Goal: Task Accomplishment & Management: Use online tool/utility

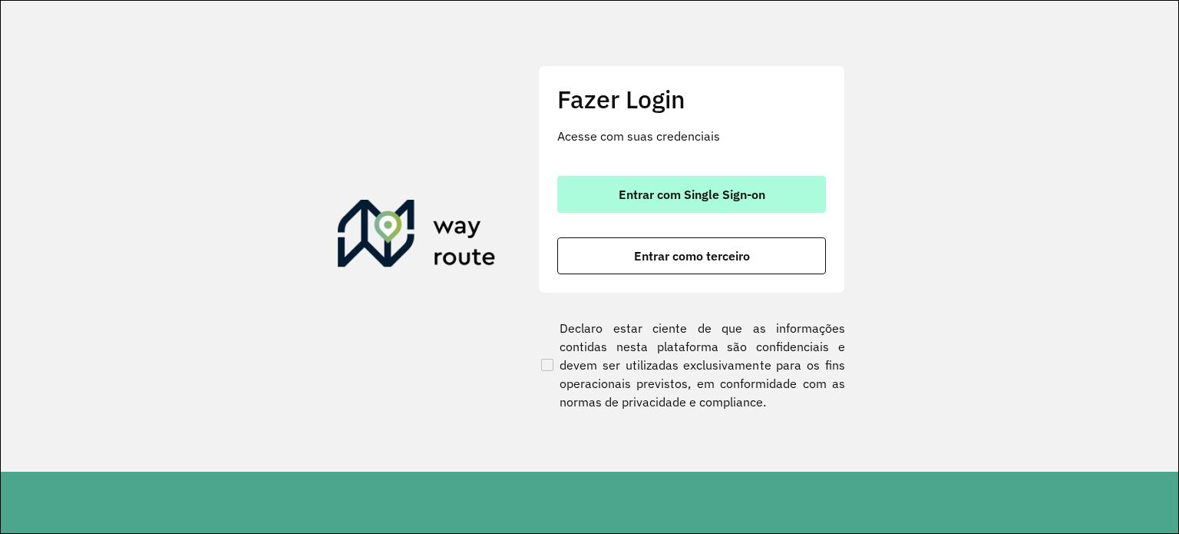
click at [718, 204] on button "Entrar com Single Sign-on" at bounding box center [691, 194] width 269 height 37
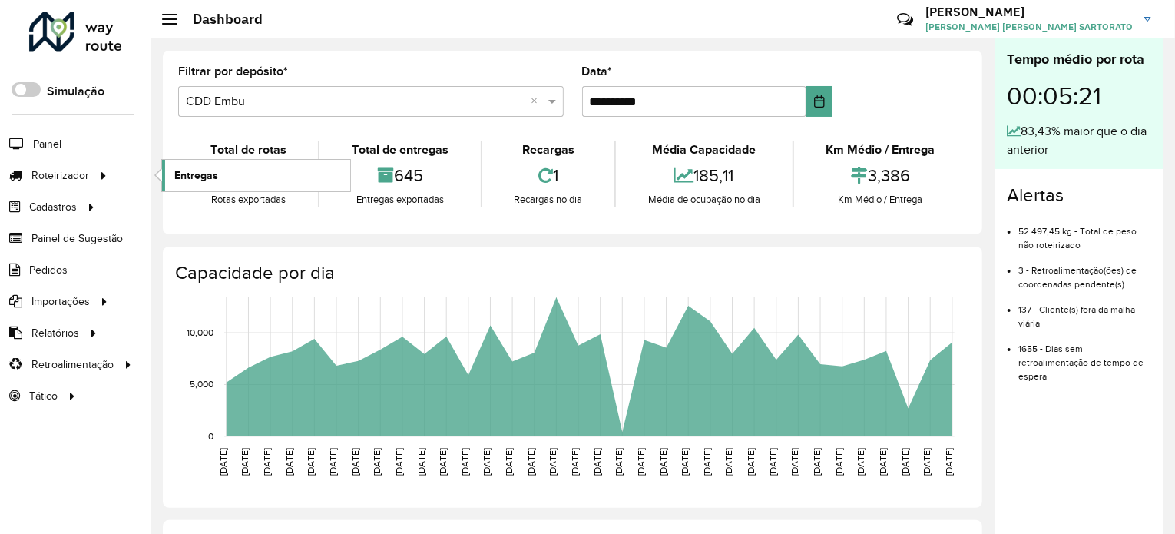
click at [181, 182] on link "Entregas" at bounding box center [256, 175] width 188 height 31
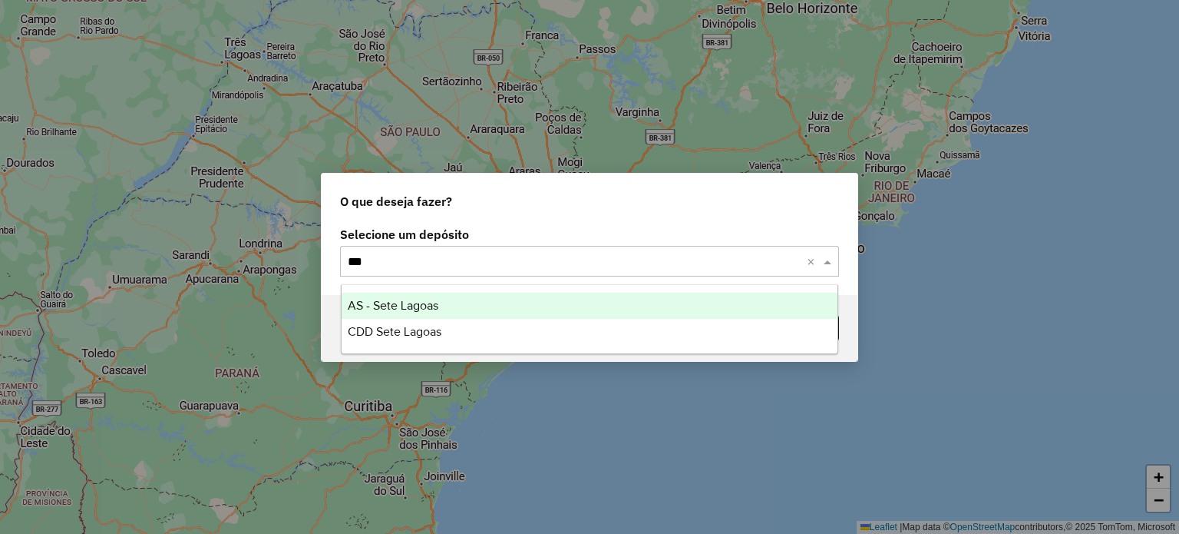
type input "****"
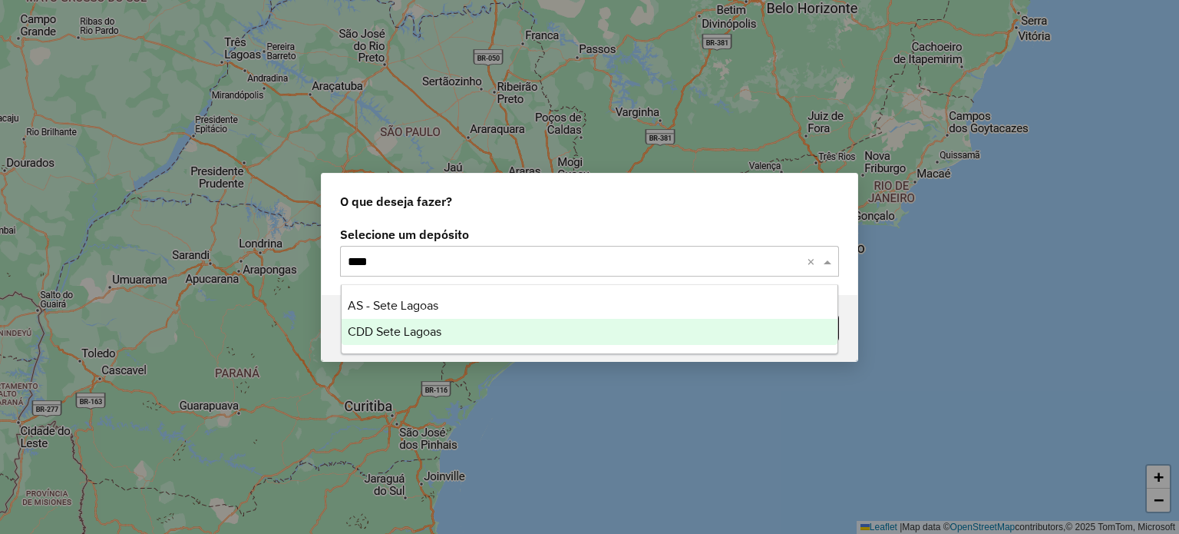
click at [381, 337] on span "CDD Sete Lagoas" at bounding box center [395, 331] width 94 height 13
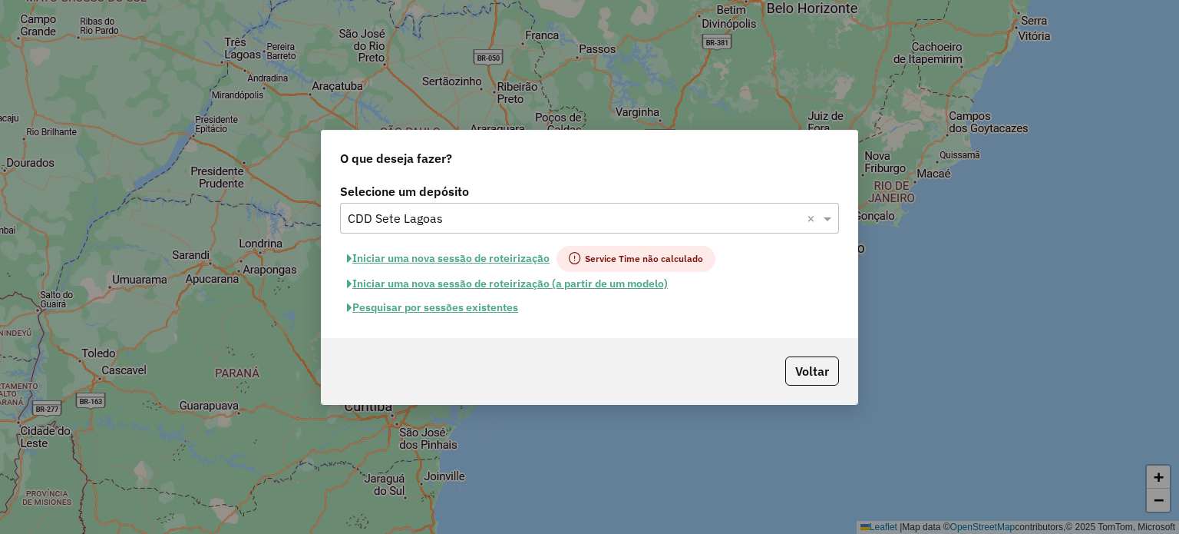
click at [411, 311] on button "Pesquisar por sessões existentes" at bounding box center [432, 308] width 185 height 24
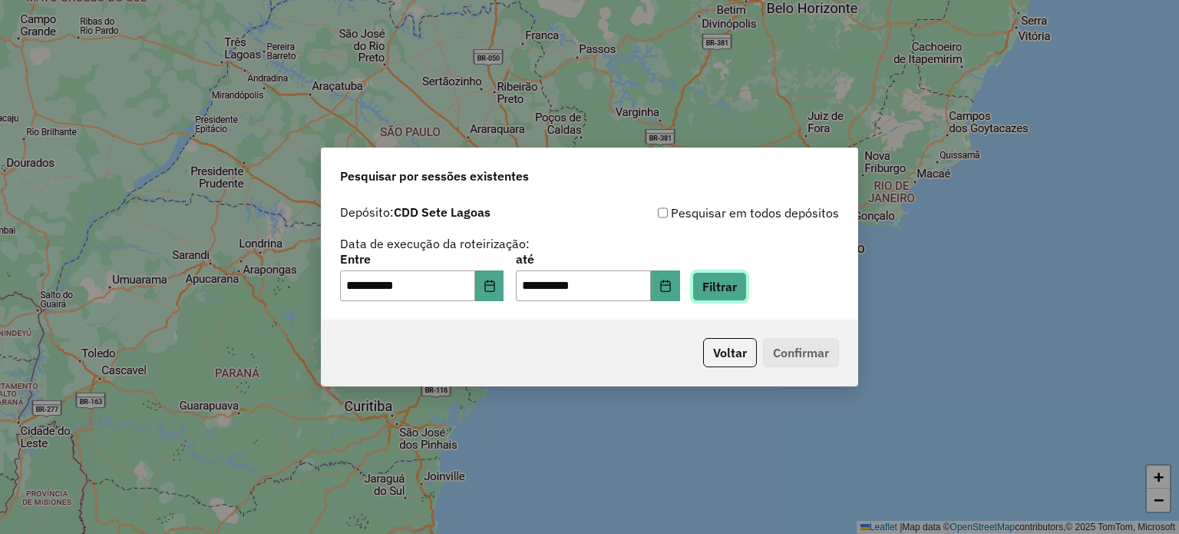
click at [741, 285] on button "Filtrar" at bounding box center [720, 286] width 55 height 29
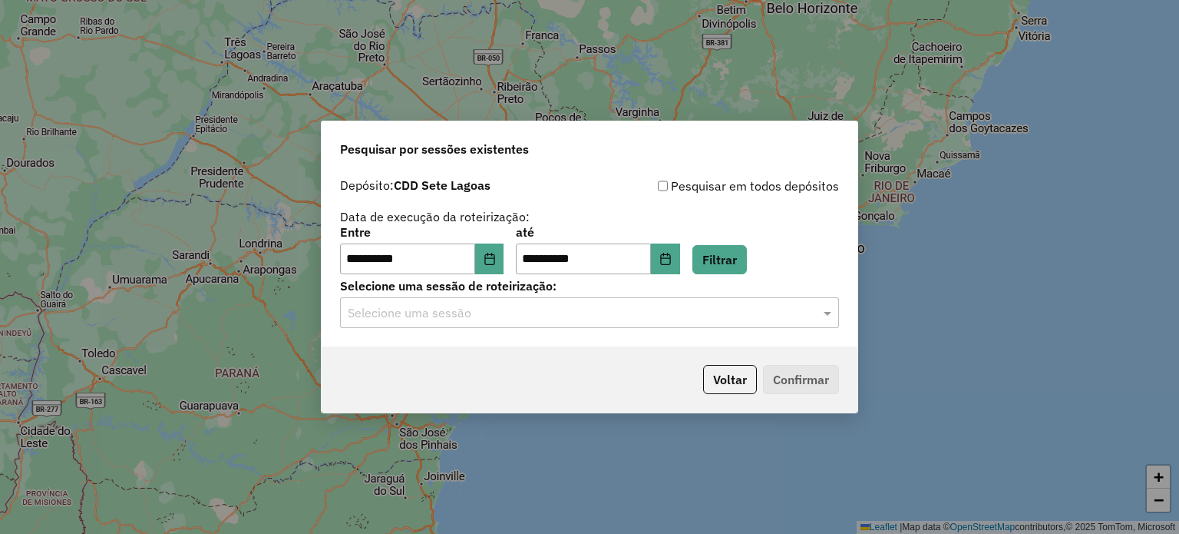
click at [430, 309] on input "text" at bounding box center [574, 313] width 453 height 18
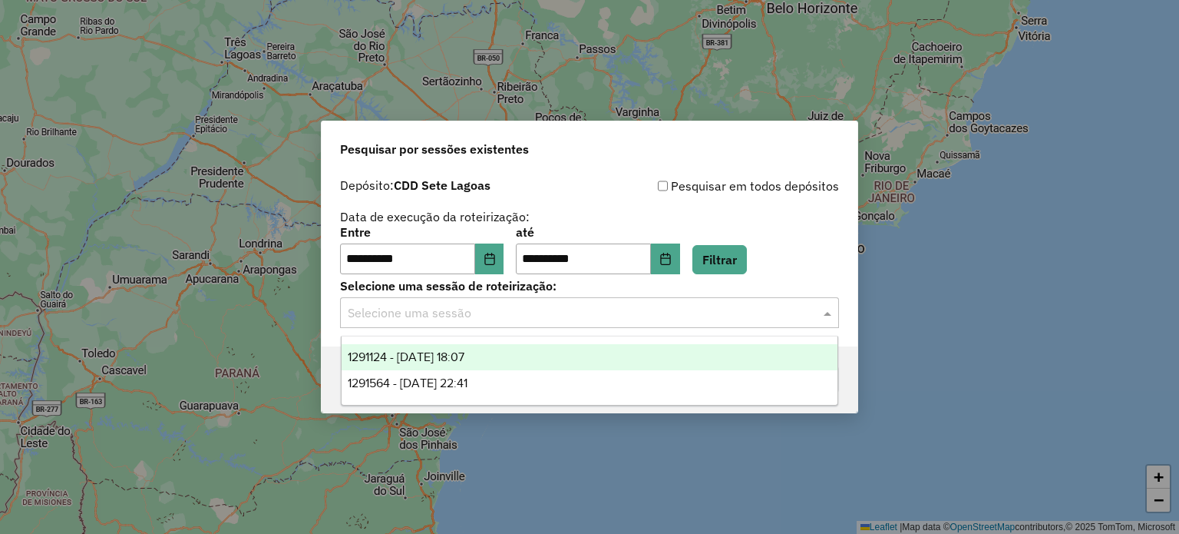
click at [452, 345] on div "1291124 - 09/10/2025 18:07" at bounding box center [590, 357] width 497 height 26
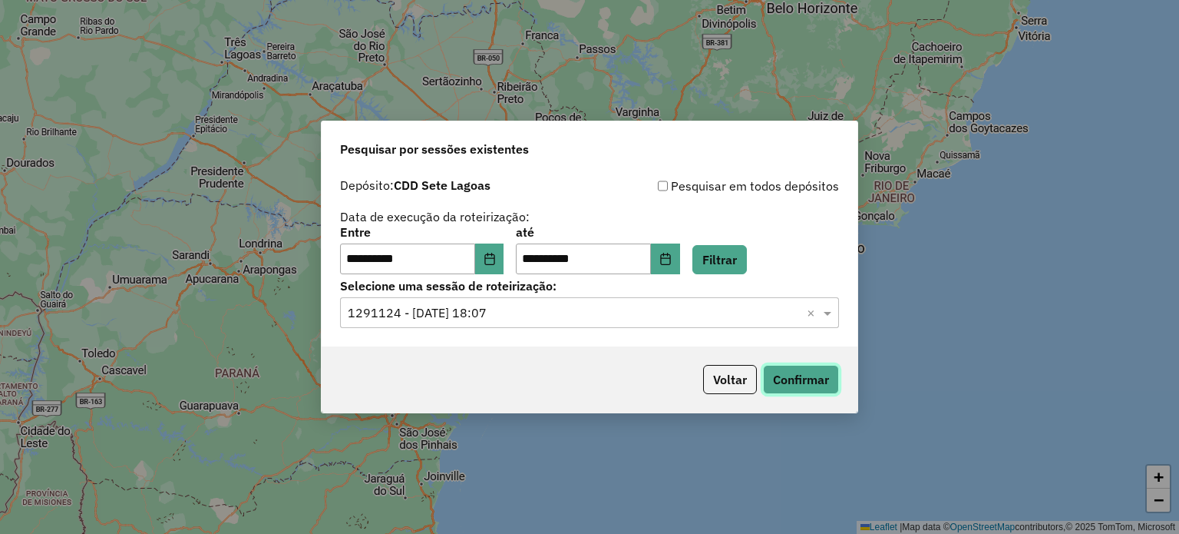
click at [792, 382] on button "Confirmar" at bounding box center [801, 379] width 76 height 29
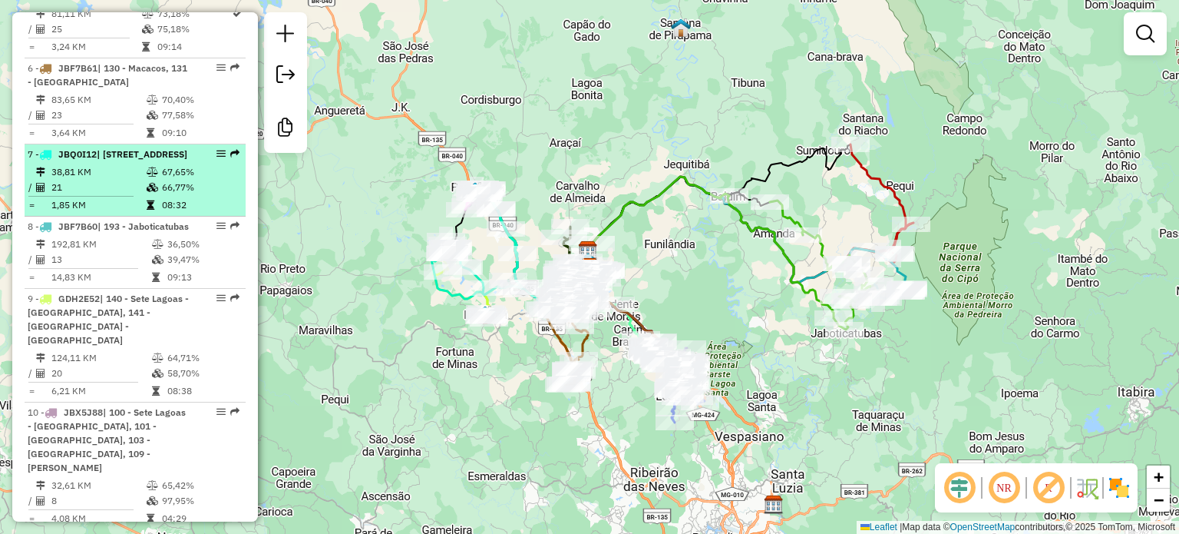
scroll to position [1152, 0]
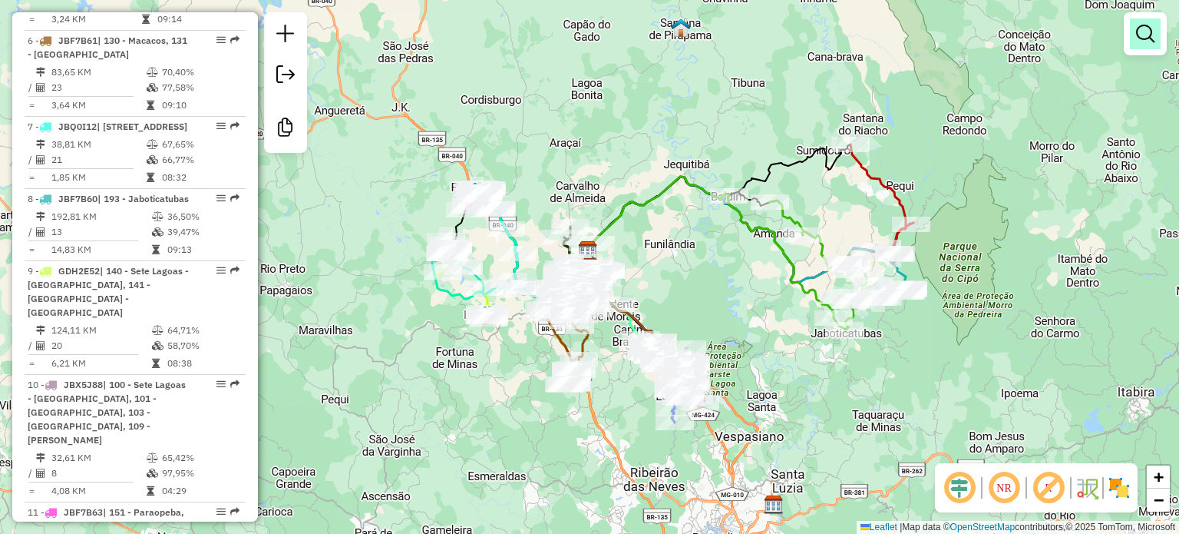
click at [1149, 39] on em at bounding box center [1145, 34] width 18 height 18
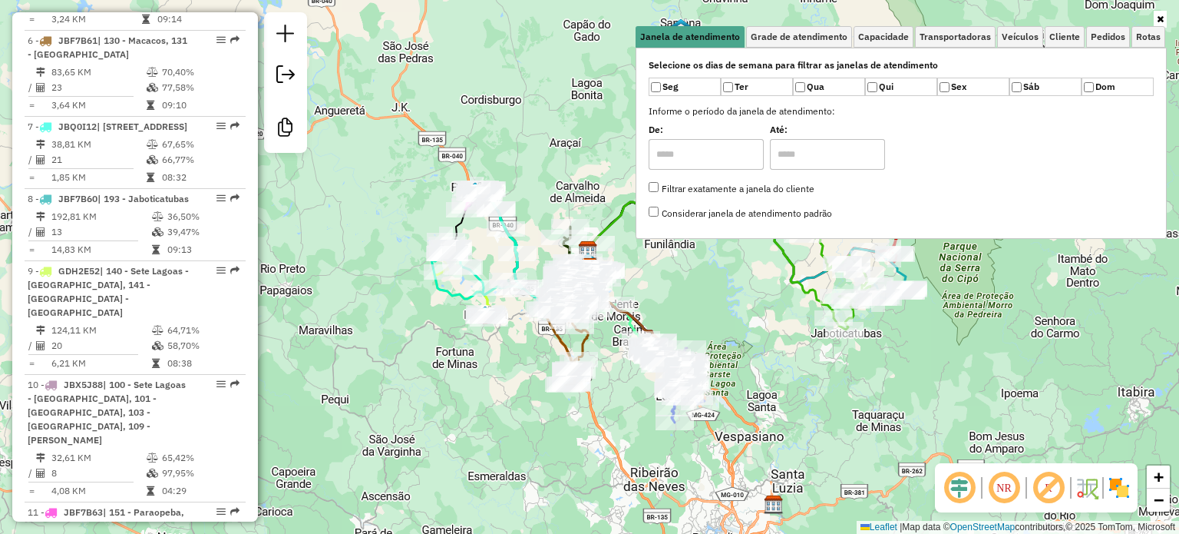
click at [1155, 18] on link at bounding box center [1160, 19] width 13 height 17
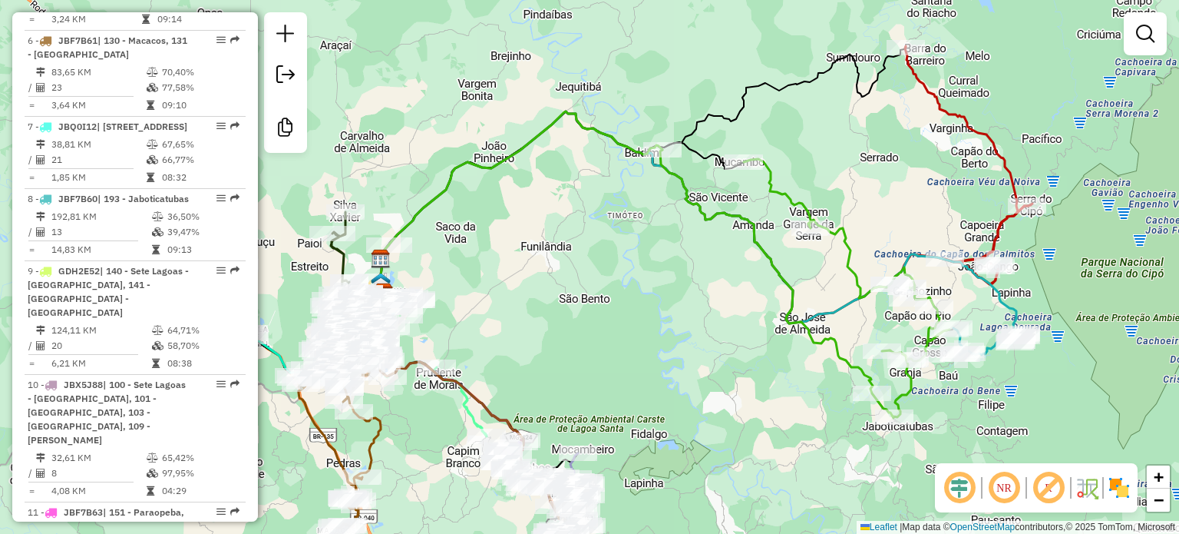
click at [961, 488] on em at bounding box center [959, 487] width 37 height 37
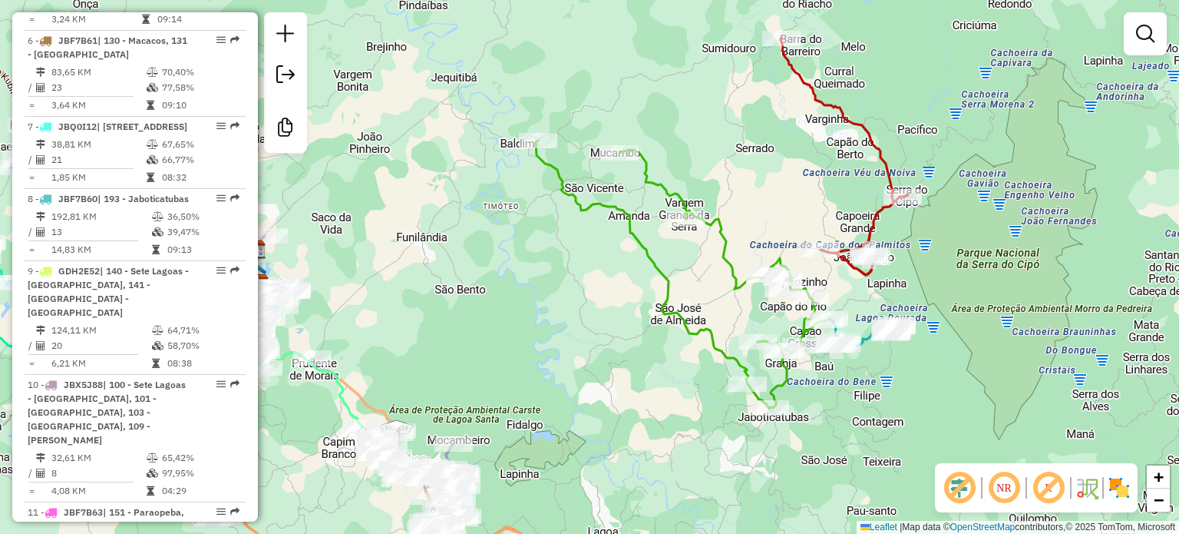
drag, startPoint x: 733, startPoint y: 356, endPoint x: 636, endPoint y: 377, distance: 99.1
click at [636, 377] on div "Janela de atendimento Grade de atendimento Capacidade Transportadoras Veículos …" at bounding box center [589, 267] width 1179 height 534
click at [1047, 485] on em at bounding box center [1048, 487] width 37 height 37
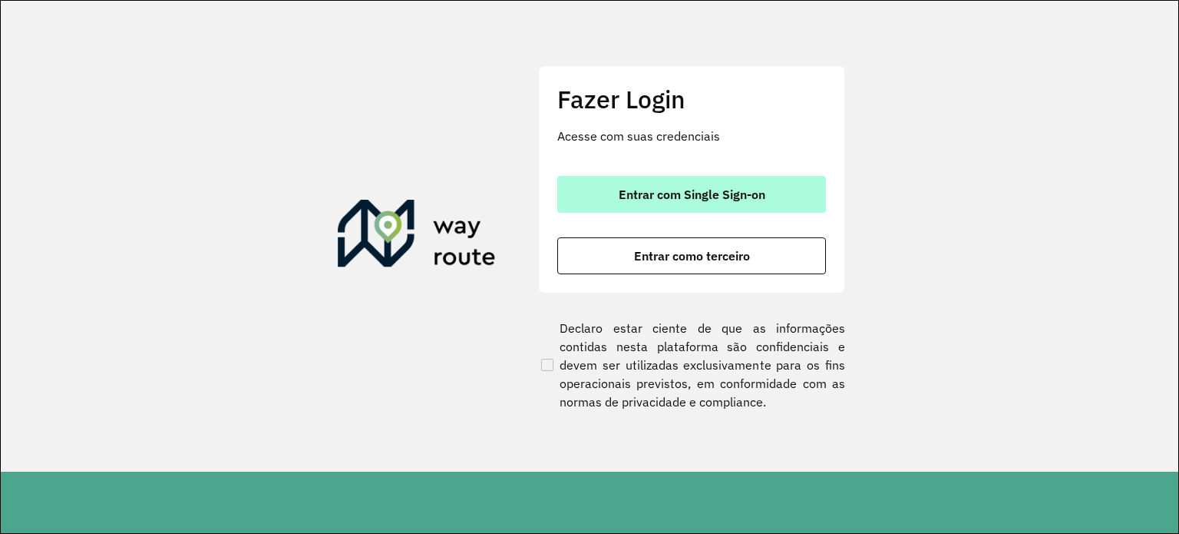
click at [687, 202] on button "Entrar com Single Sign-on" at bounding box center [691, 194] width 269 height 37
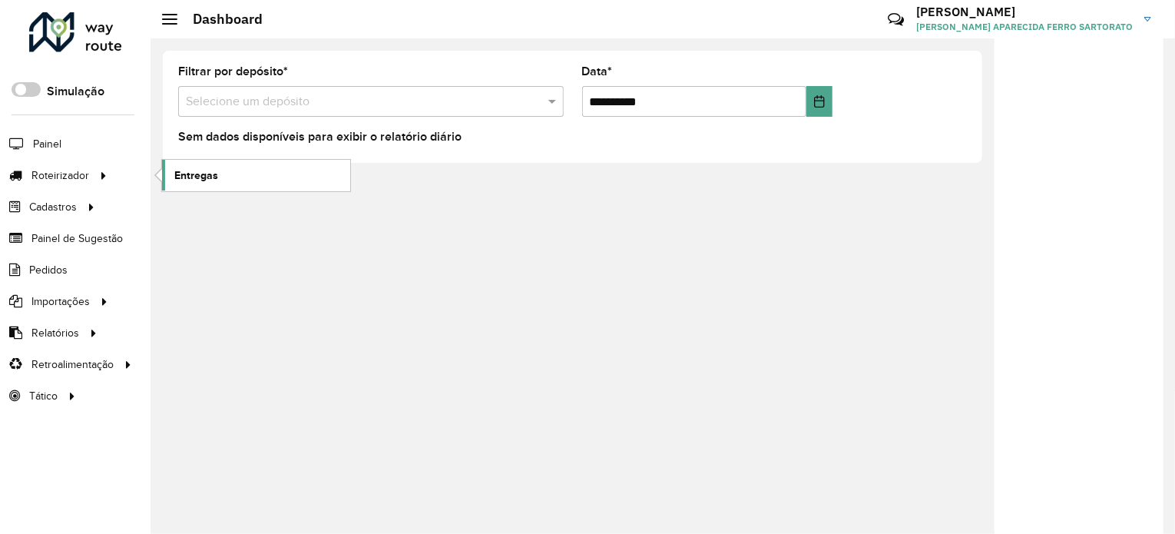
click at [204, 180] on span "Entregas" at bounding box center [196, 175] width 44 height 16
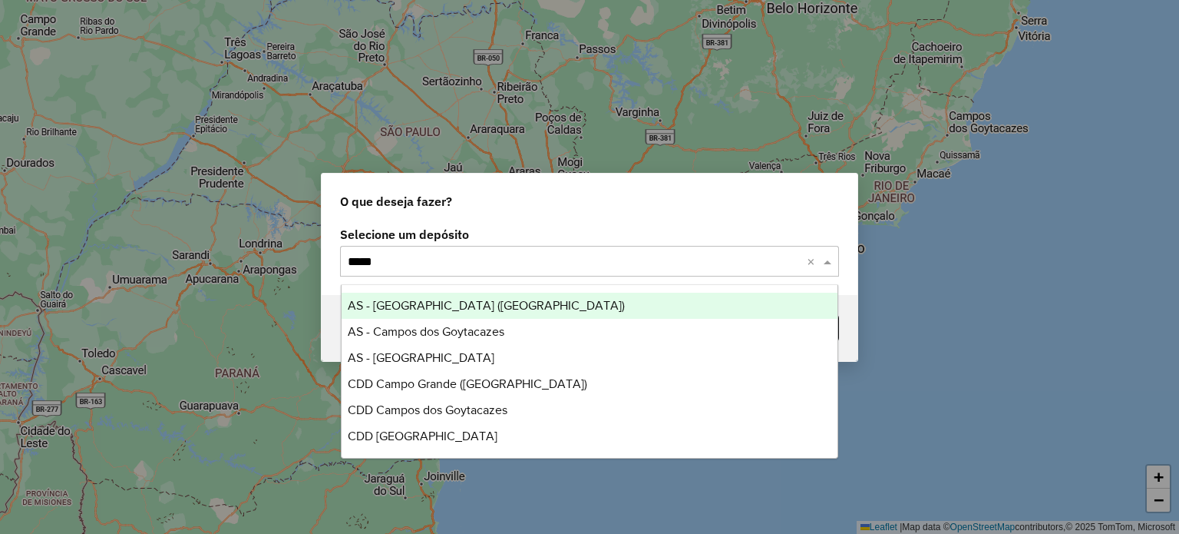
type input "******"
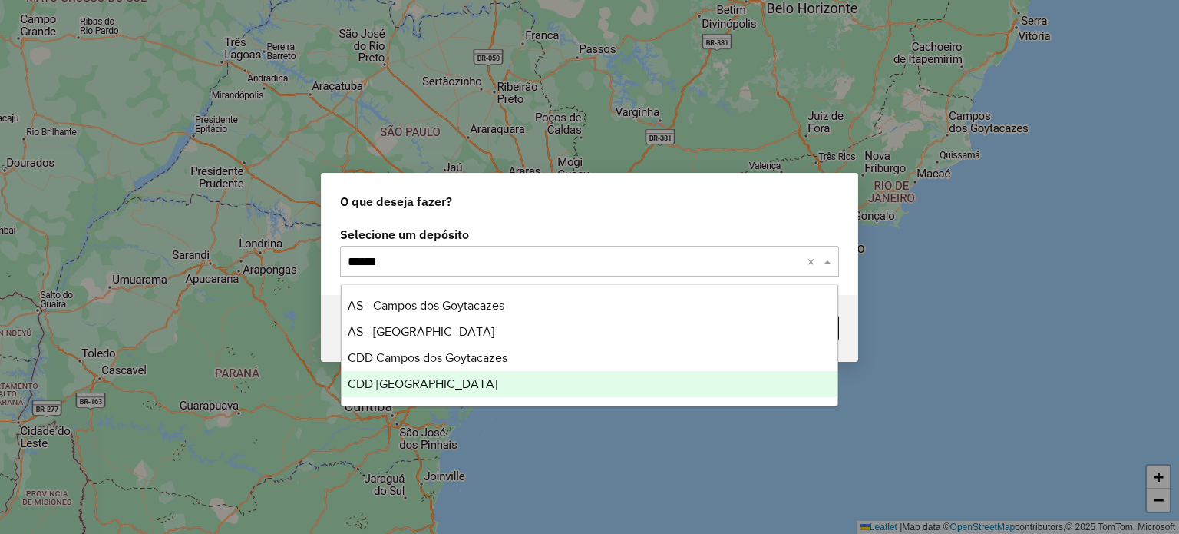
click at [402, 382] on span "CDD [GEOGRAPHIC_DATA]" at bounding box center [423, 383] width 150 height 13
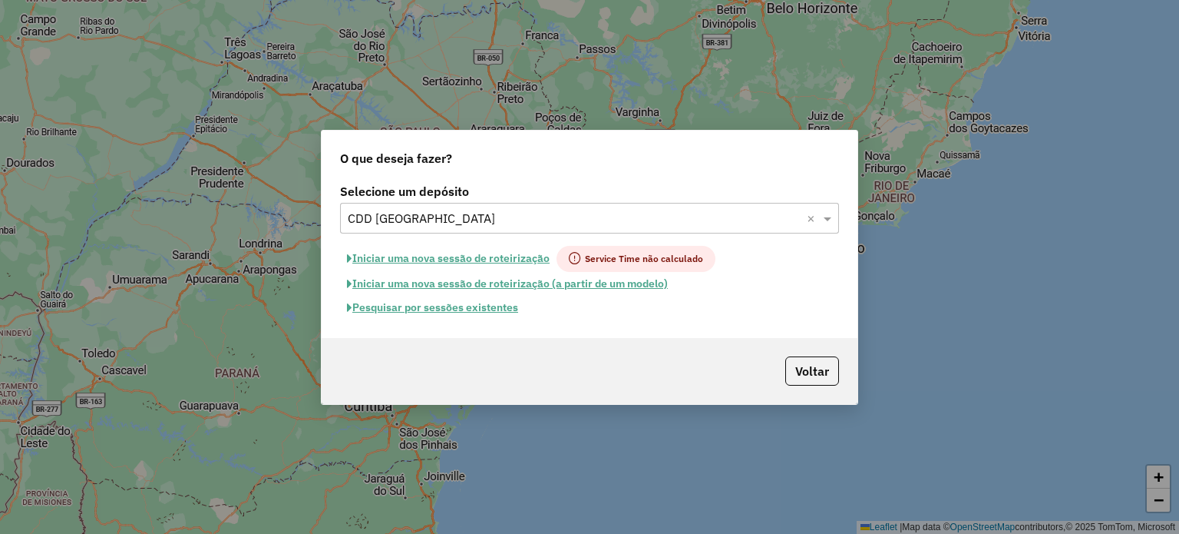
click at [445, 312] on button "Pesquisar por sessões existentes" at bounding box center [432, 308] width 185 height 24
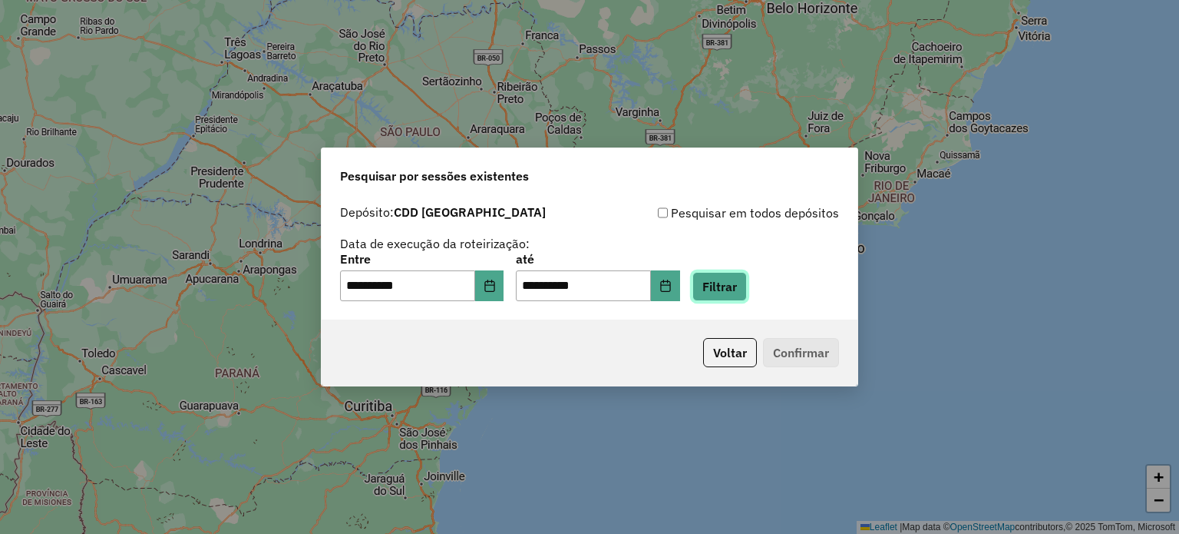
click at [729, 280] on button "Filtrar" at bounding box center [720, 286] width 55 height 29
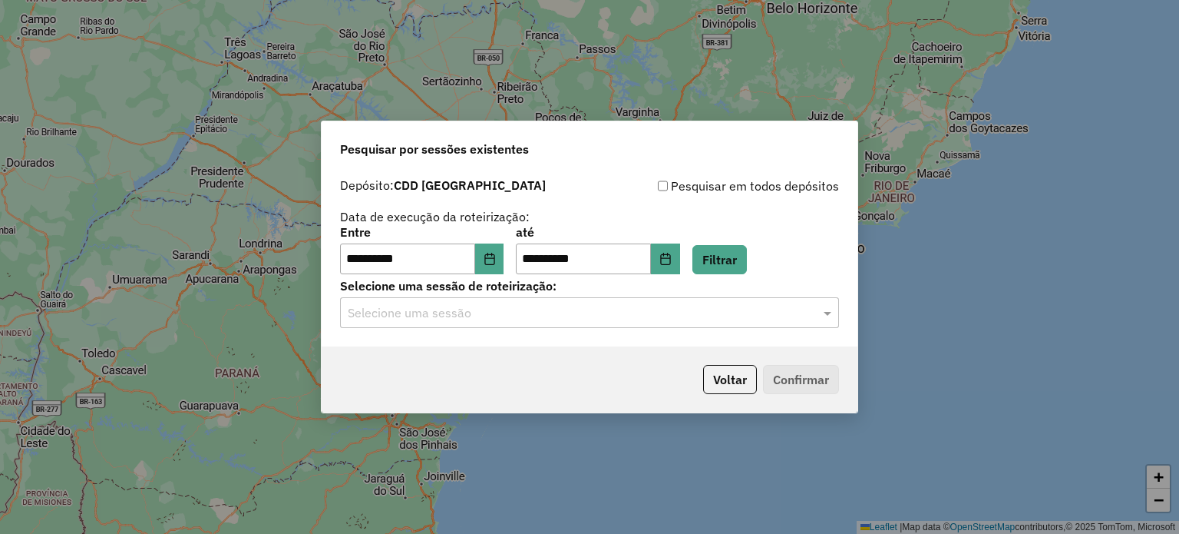
click at [498, 310] on input "text" at bounding box center [574, 313] width 453 height 18
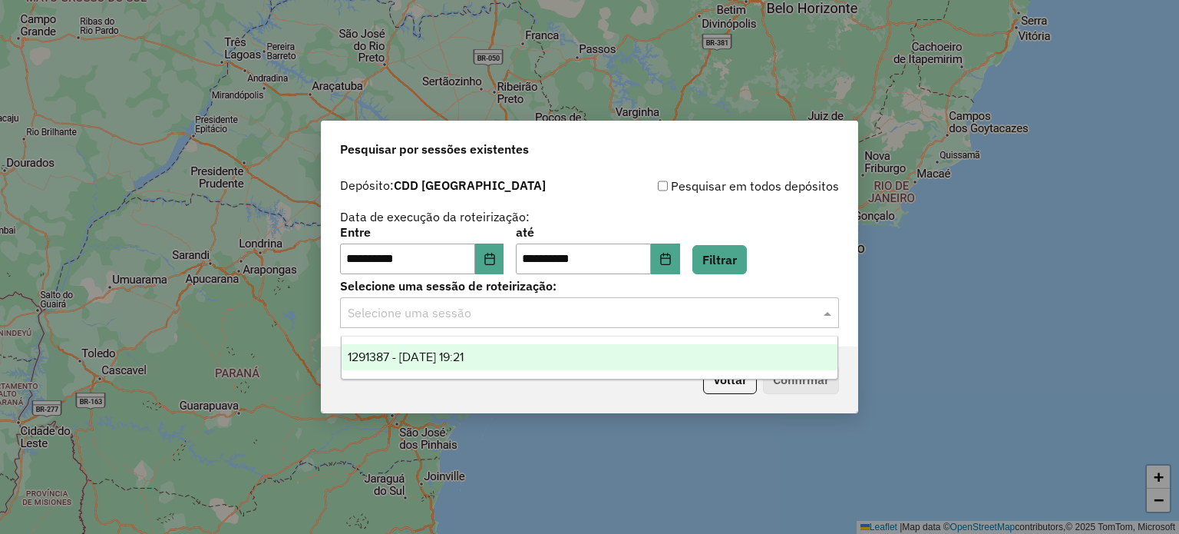
click at [464, 352] on span "1291387 - 09/10/2025 19:21" at bounding box center [406, 356] width 116 height 13
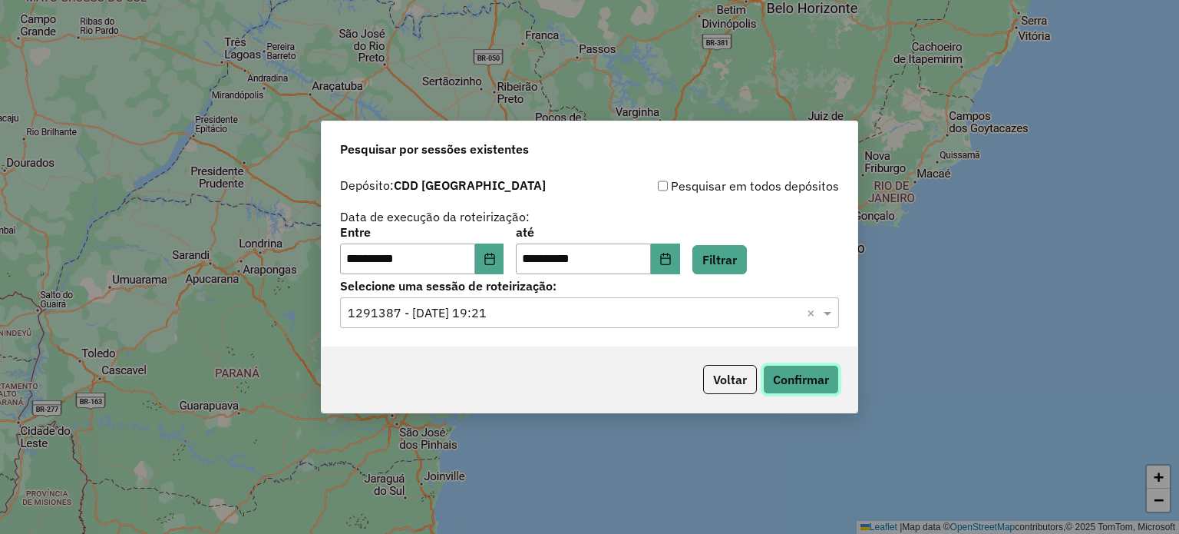
click at [830, 385] on button "Confirmar" at bounding box center [801, 379] width 76 height 29
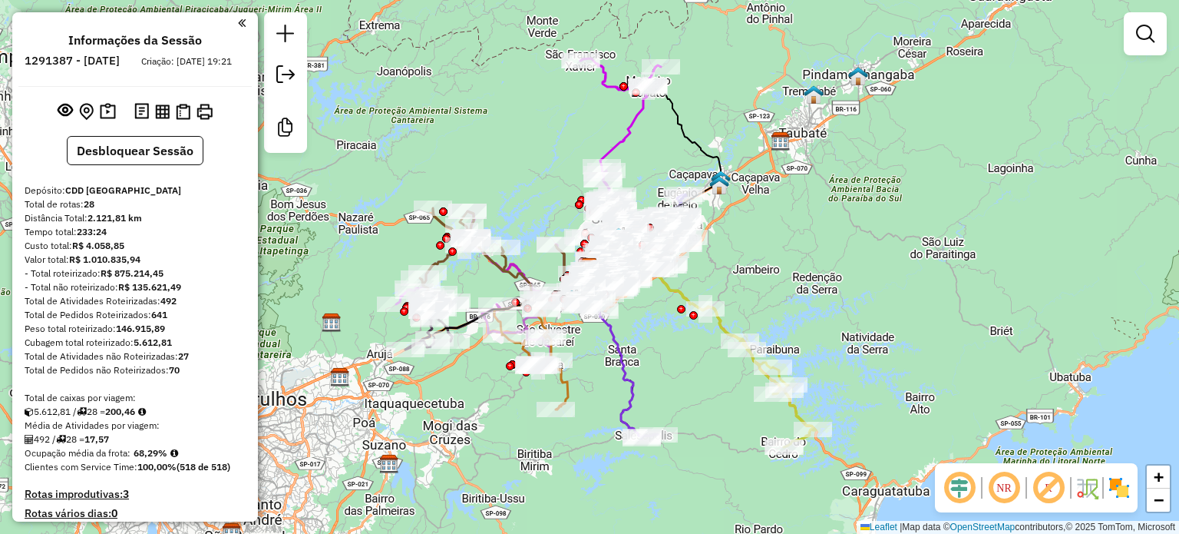
click at [1061, 492] on em at bounding box center [1048, 487] width 37 height 37
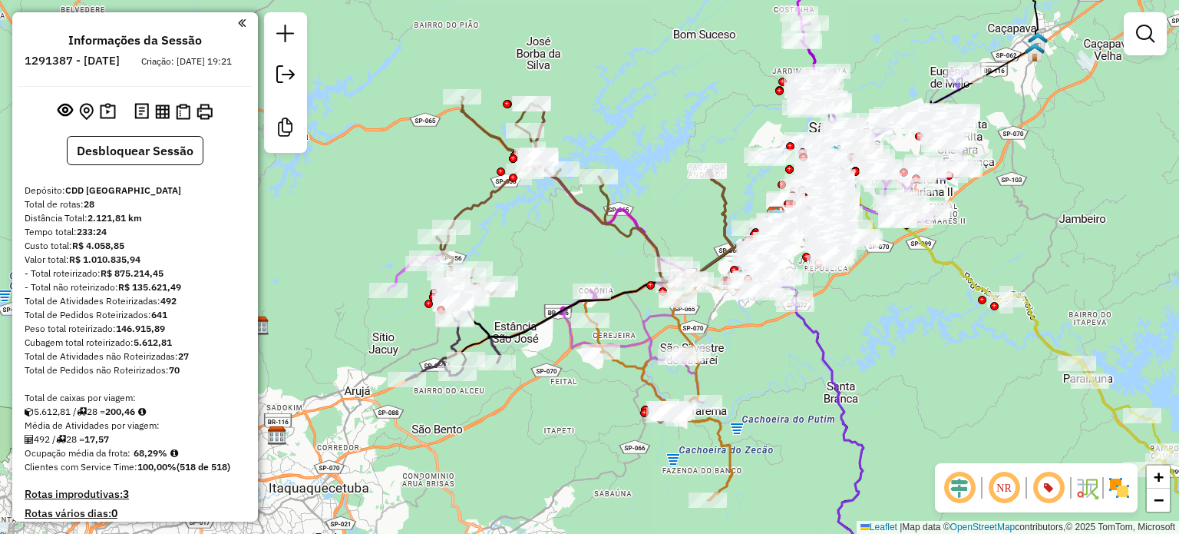
click at [472, 202] on icon at bounding box center [585, 195] width 296 height 197
select select "**********"
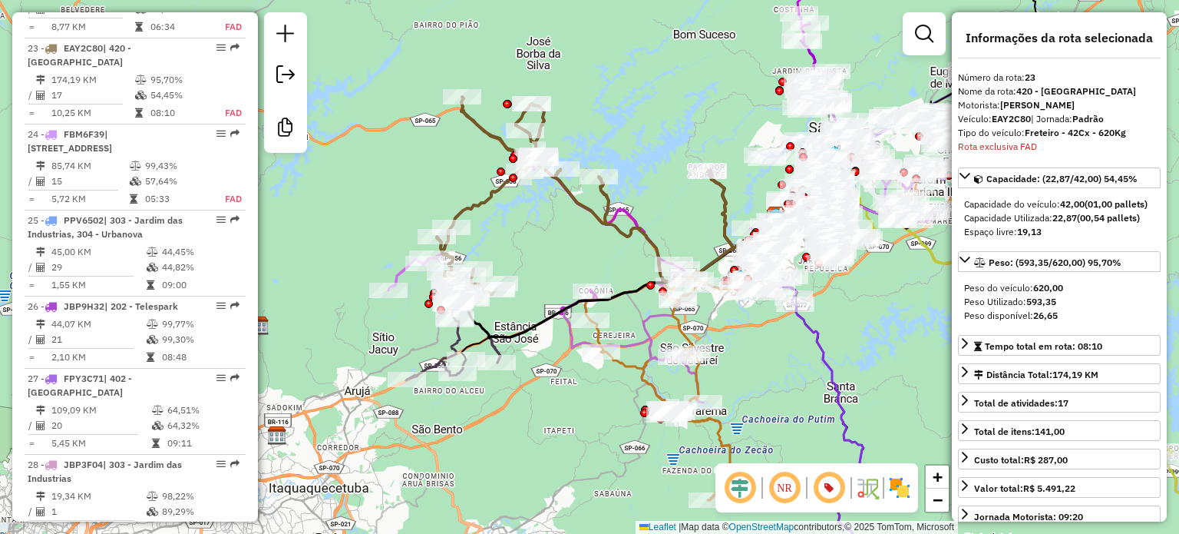
scroll to position [2852, 0]
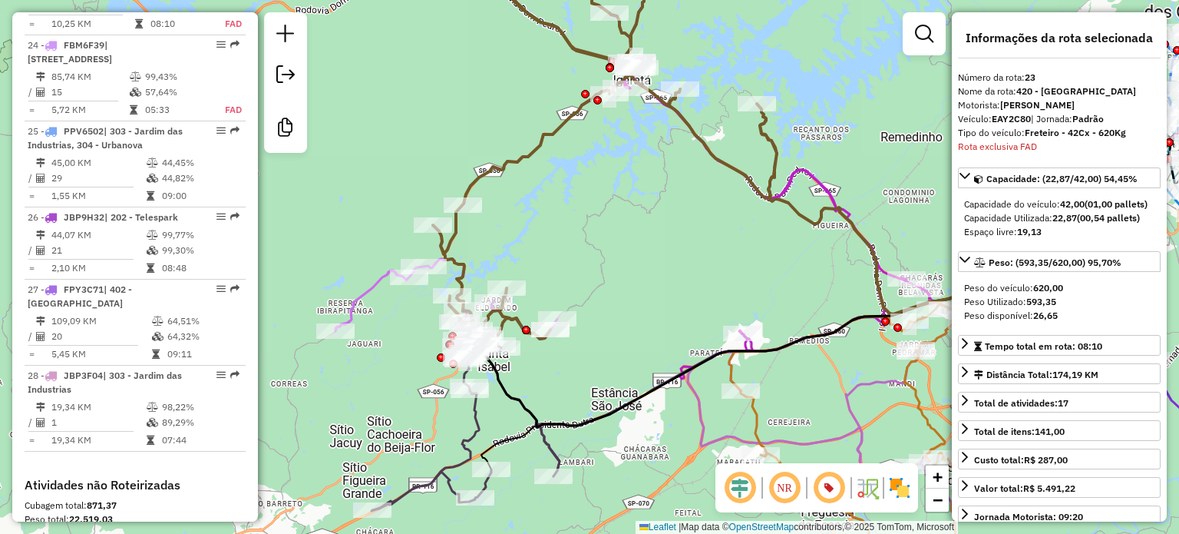
click at [375, 279] on icon at bounding box center [447, 275] width 222 height 141
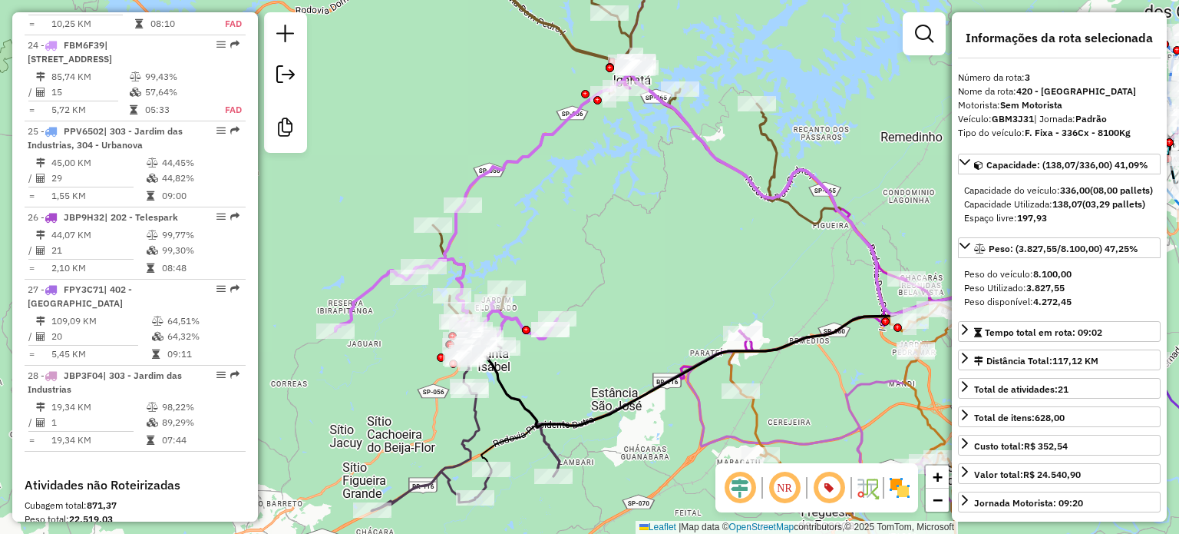
scroll to position [875, 0]
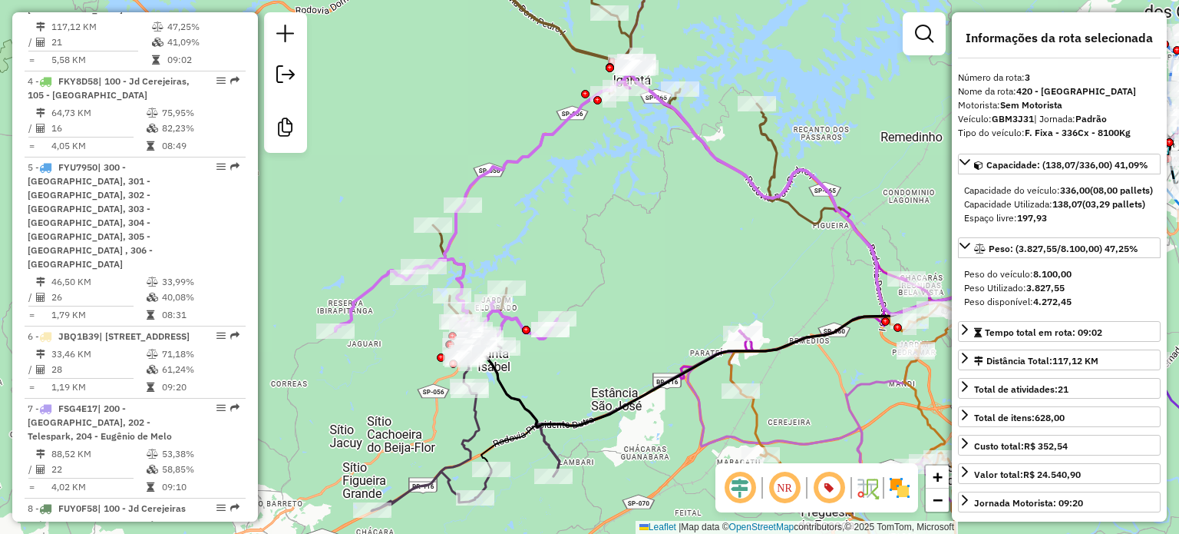
click at [513, 392] on icon at bounding box center [793, 299] width 639 height 256
click at [513, 391] on icon at bounding box center [793, 299] width 639 height 256
click at [471, 410] on icon at bounding box center [466, 422] width 188 height 177
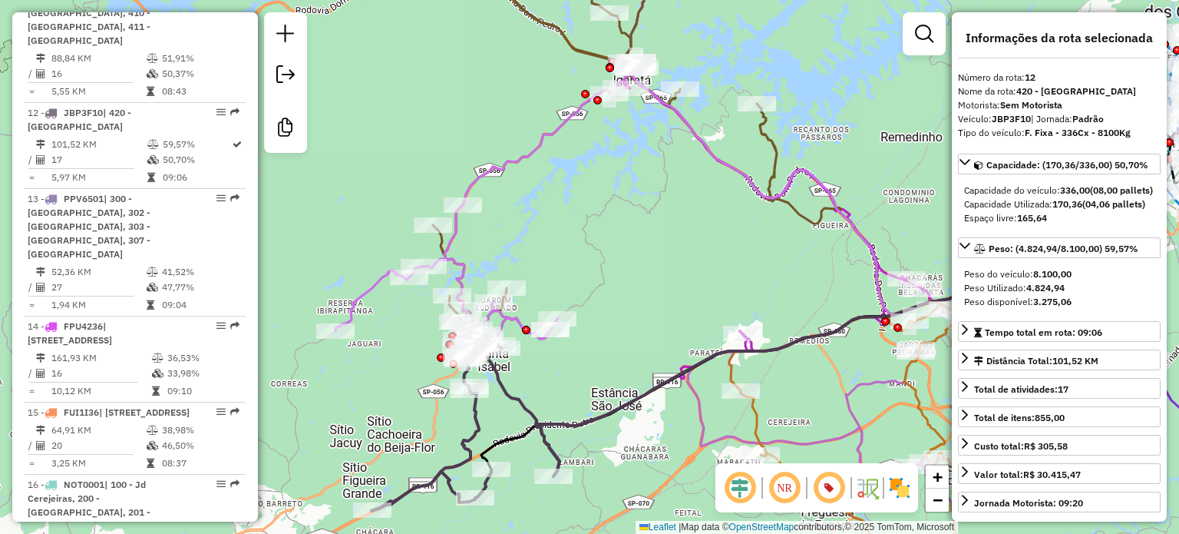
scroll to position [1744, 0]
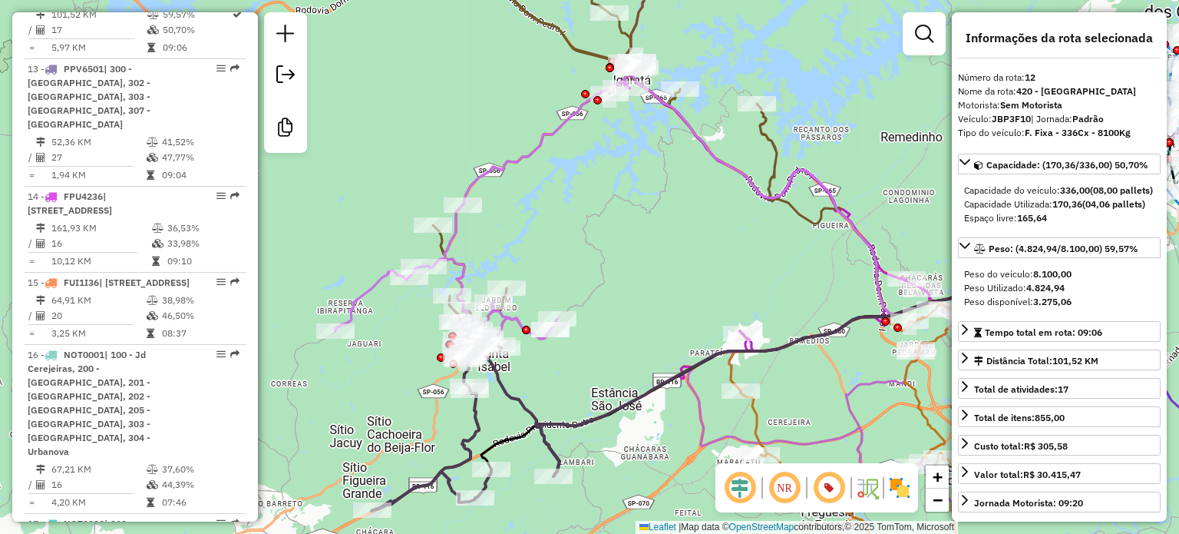
click at [740, 485] on em at bounding box center [740, 487] width 37 height 37
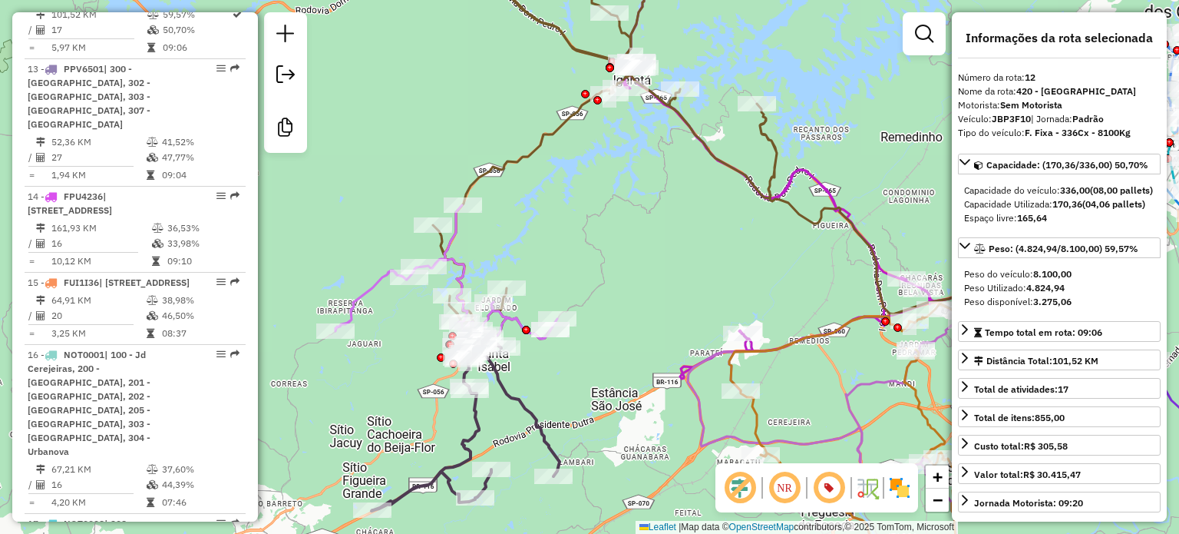
click at [477, 413] on icon at bounding box center [466, 422] width 188 height 177
click at [477, 420] on icon at bounding box center [466, 422] width 188 height 177
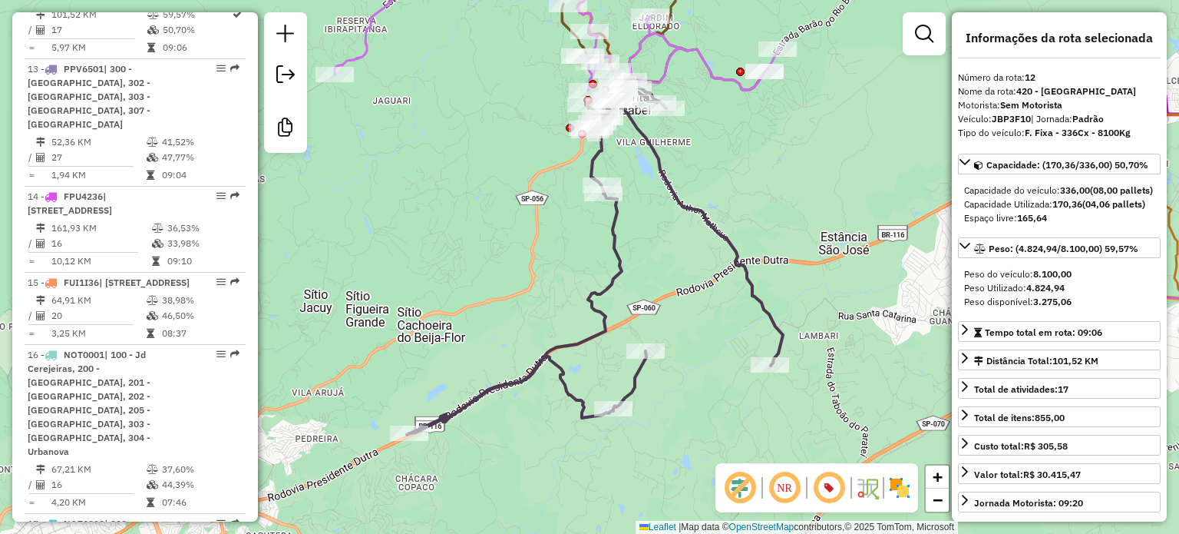
click at [1020, 116] on strong "JBP3F10" at bounding box center [1011, 119] width 39 height 12
copy div "JBP3F10"
